Goal: Use online tool/utility: Use online tool/utility

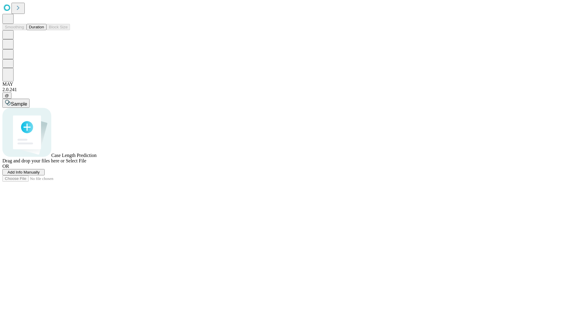
click at [86, 163] on span "Select File" at bounding box center [76, 160] width 21 height 5
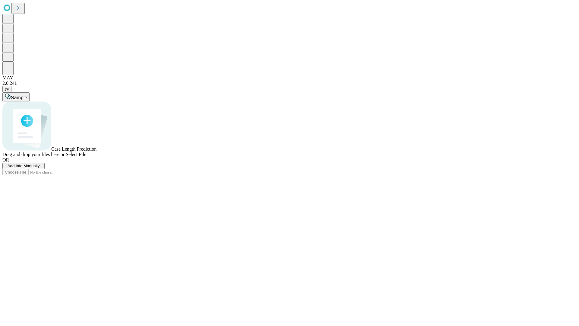
click at [86, 157] on span "Select File" at bounding box center [76, 154] width 21 height 5
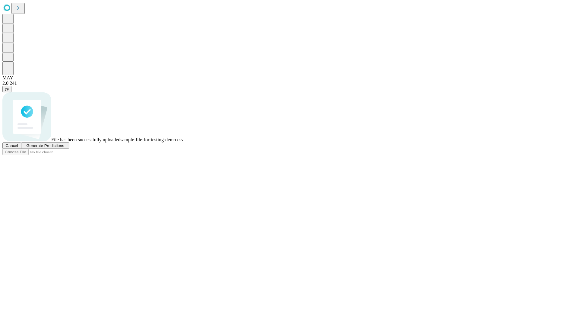
click at [64, 148] on span "Generate Predictions" at bounding box center [45, 145] width 38 height 5
